Goal: Entertainment & Leisure: Browse casually

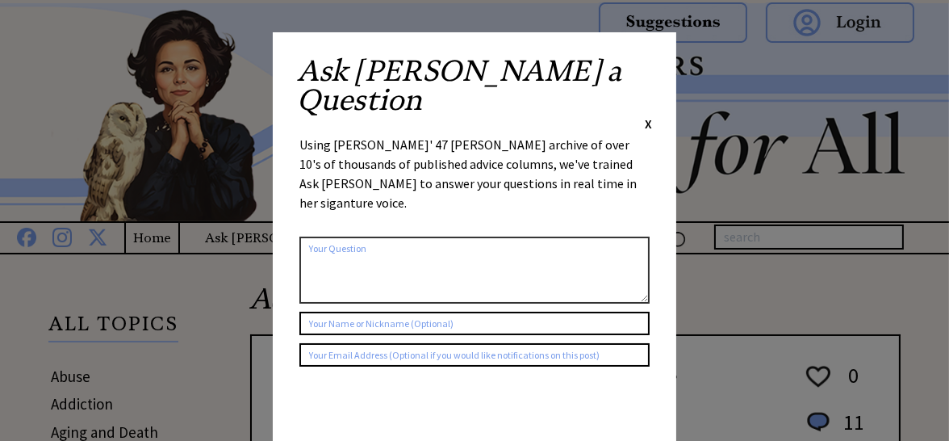
click at [642, 65] on div "Ask [PERSON_NAME] a Question X" at bounding box center [474, 94] width 355 height 76
click at [617, 53] on div "Ask [PERSON_NAME] a Question X Using [PERSON_NAME]' 47 [PERSON_NAME] archive of…" at bounding box center [475, 305] width 404 height 546
click at [647, 115] on span "X" at bounding box center [648, 123] width 7 height 16
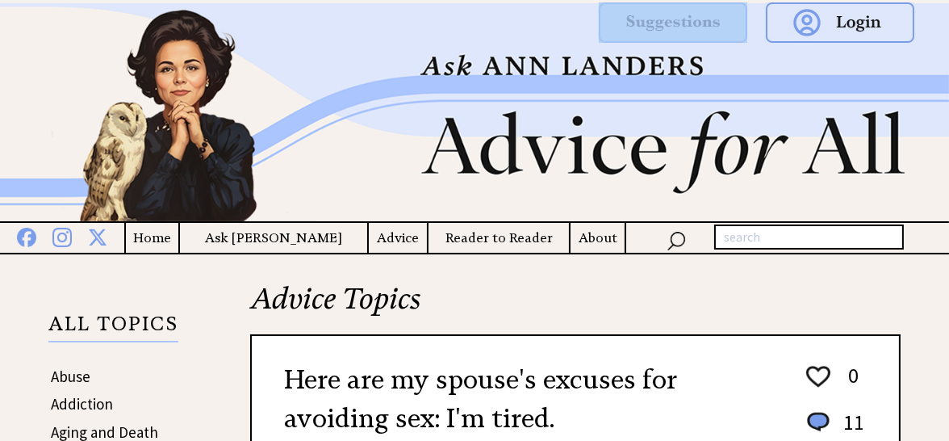
click at [646, 64] on div at bounding box center [783, 36] width 299 height 73
click at [153, 99] on img at bounding box center [474, 112] width 949 height 218
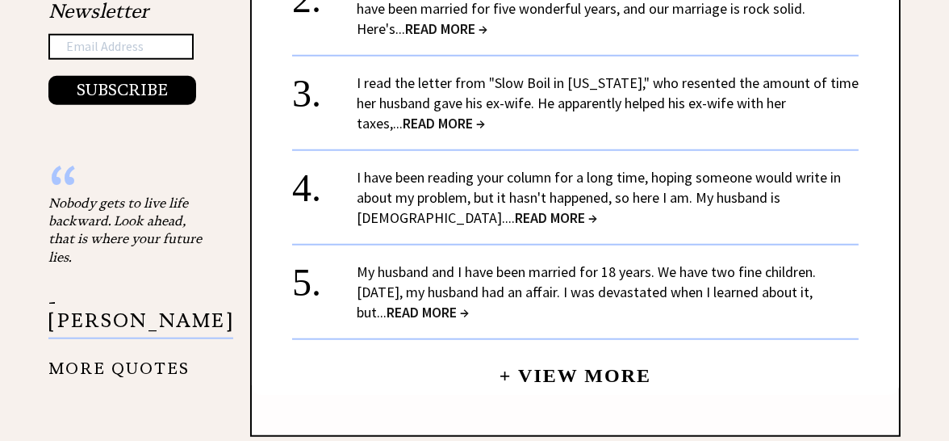
scroll to position [1776, 0]
click at [415, 303] on span "READ MORE →" at bounding box center [428, 312] width 82 height 19
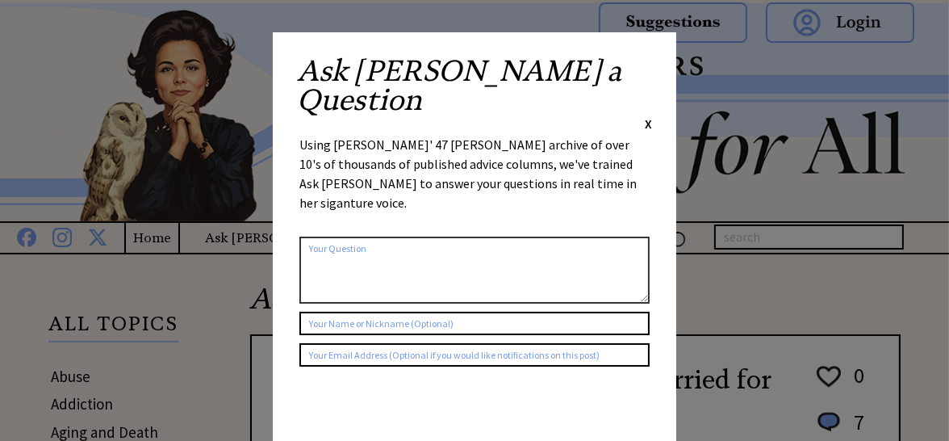
click at [647, 115] on span "X" at bounding box center [648, 123] width 7 height 16
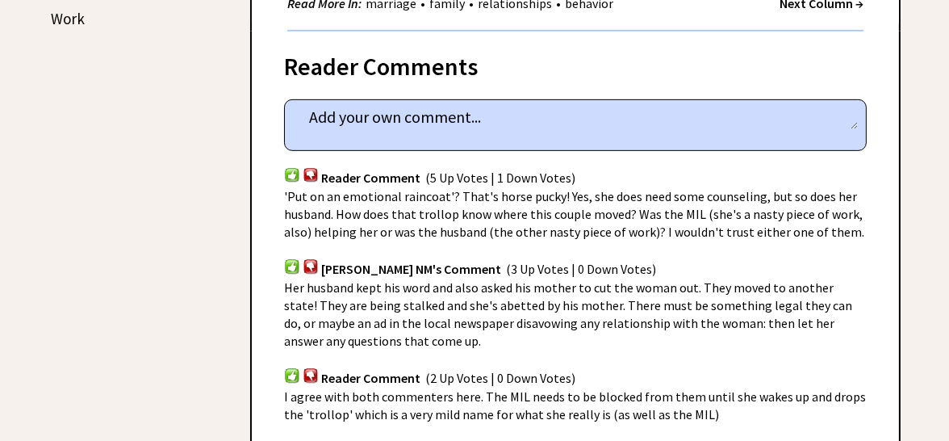
scroll to position [1049, 0]
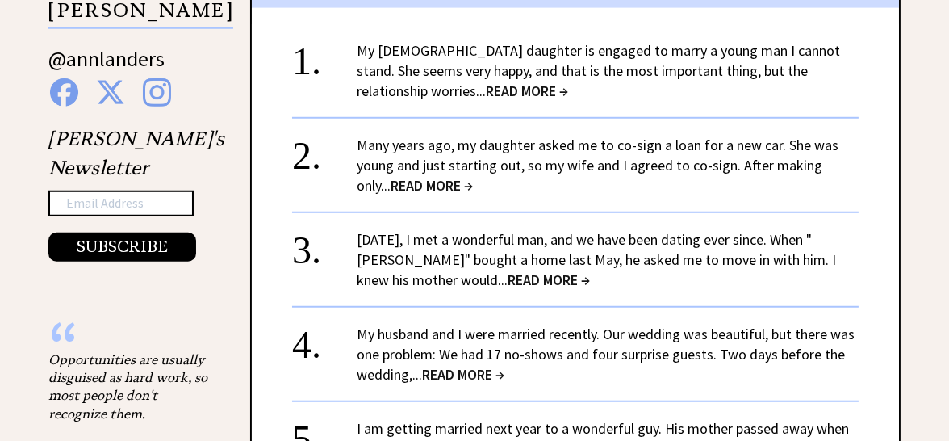
scroll to position [1614, 0]
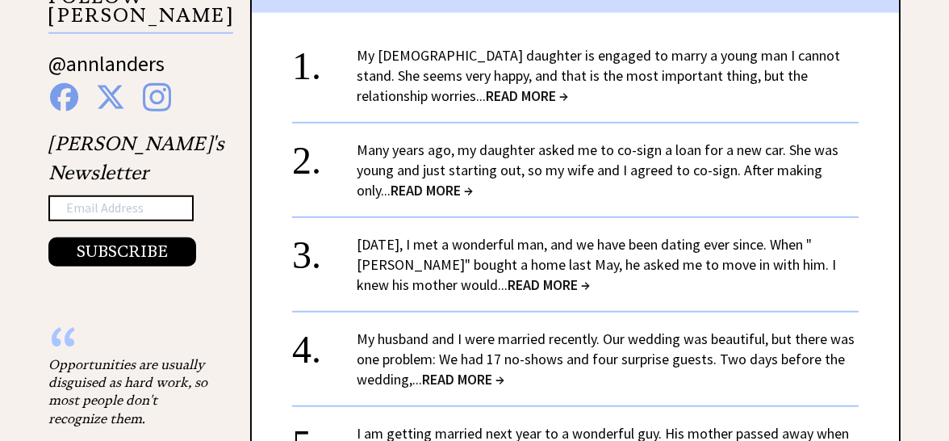
click at [410, 181] on span "READ MORE →" at bounding box center [432, 190] width 82 height 19
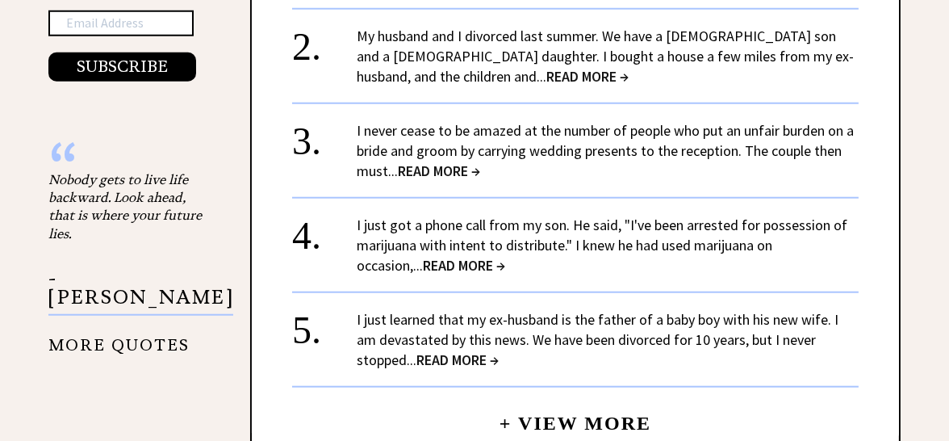
scroll to position [1772, 0]
